Goal: Check status: Check status

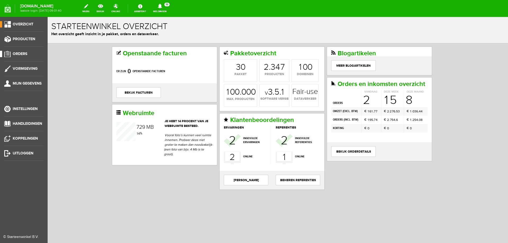
click at [25, 53] on span "Orders" at bounding box center [20, 54] width 15 height 4
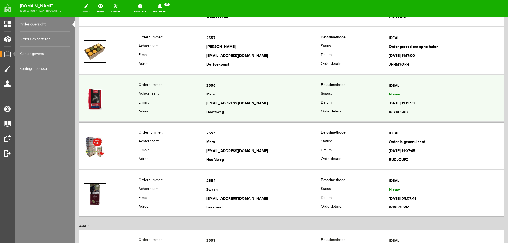
scroll to position [264, 0]
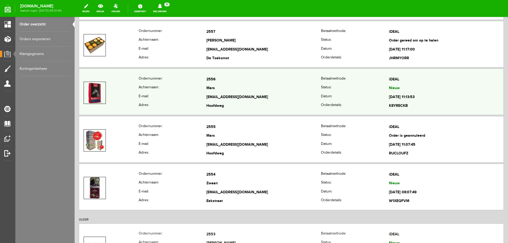
click at [187, 105] on th "Adres:" at bounding box center [173, 106] width 68 height 9
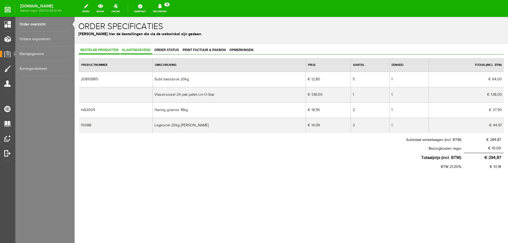
click at [130, 52] on span "Klantgegevens" at bounding box center [136, 50] width 32 height 4
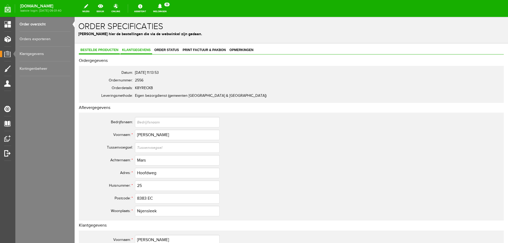
click at [113, 52] on link "Bestelde producten" at bounding box center [99, 51] width 41 height 8
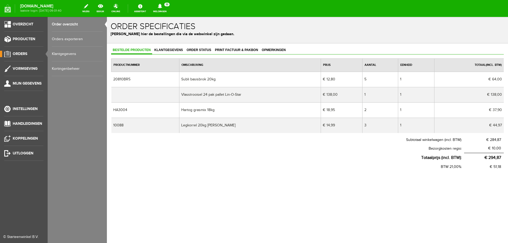
click at [25, 52] on span "Orders" at bounding box center [20, 54] width 15 height 4
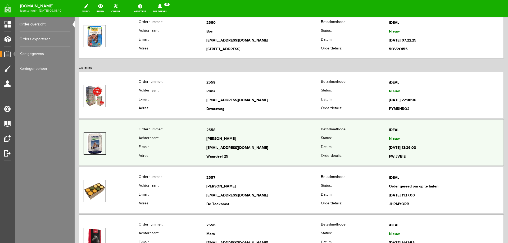
scroll to position [132, 0]
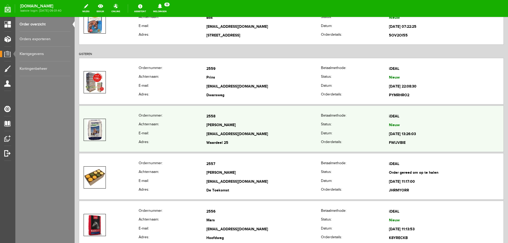
click at [188, 139] on th "Adres:" at bounding box center [173, 143] width 68 height 9
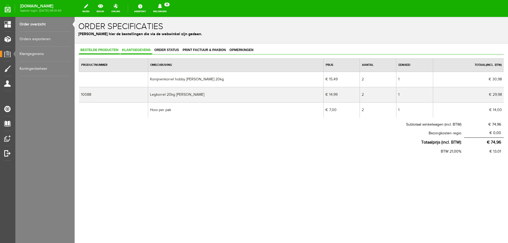
click at [139, 51] on span "Klantgegevens" at bounding box center [136, 50] width 32 height 4
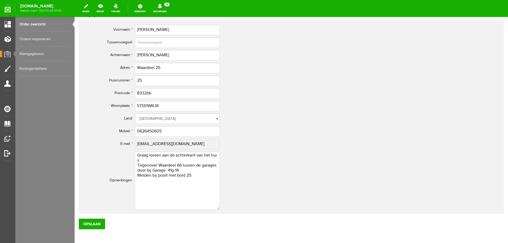
scroll to position [211, 0]
